Goal: Information Seeking & Learning: Learn about a topic

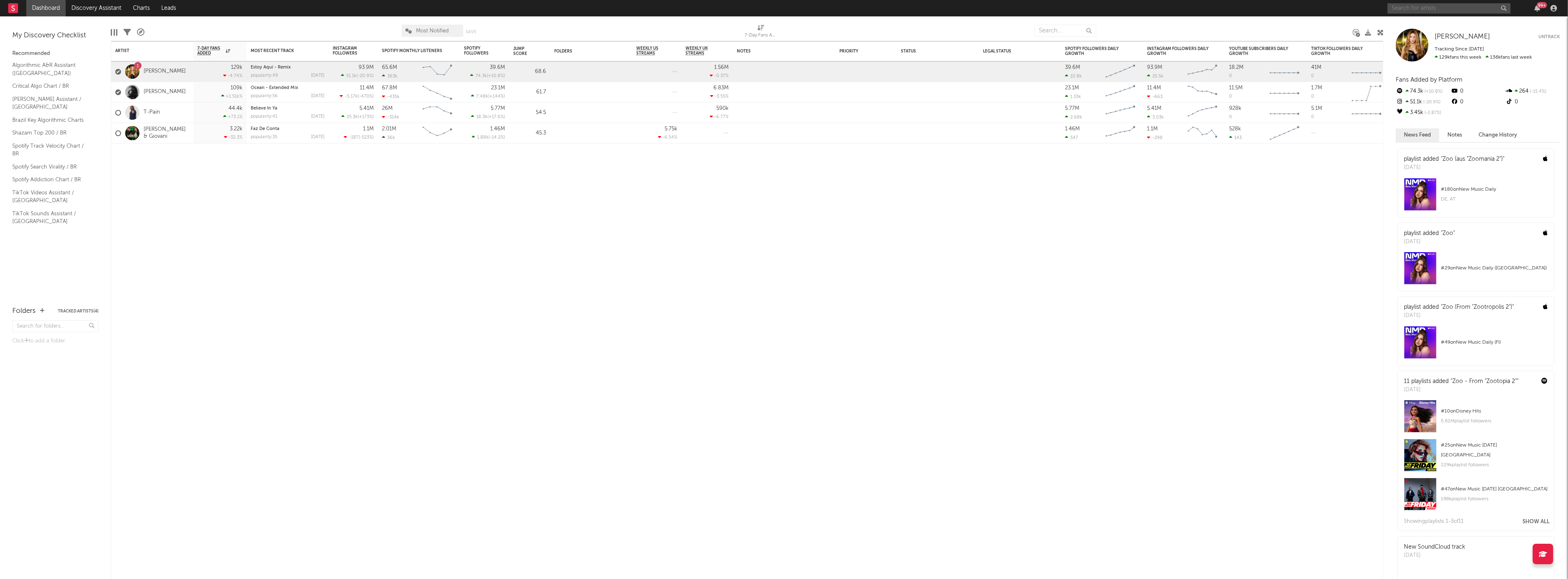
click at [1462, 7] on input "text" at bounding box center [1449, 8] width 123 height 10
type input "[PERSON_NAME]"
click at [1443, 23] on div "Dj [PERSON_NAME]" at bounding box center [1461, 24] width 90 height 10
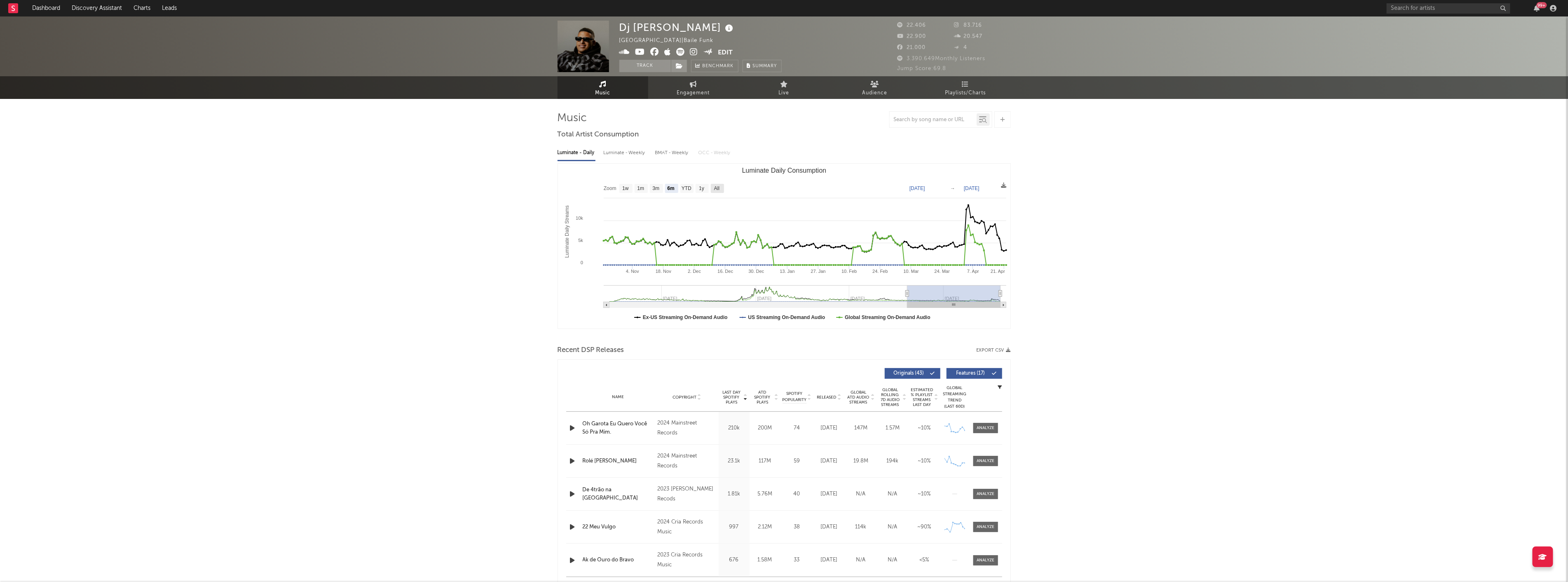
click at [720, 190] on rect "Luminate Daily Consumption" at bounding box center [718, 188] width 13 height 9
select select "All"
type input "[DATE]"
